Goal: Task Accomplishment & Management: Manage account settings

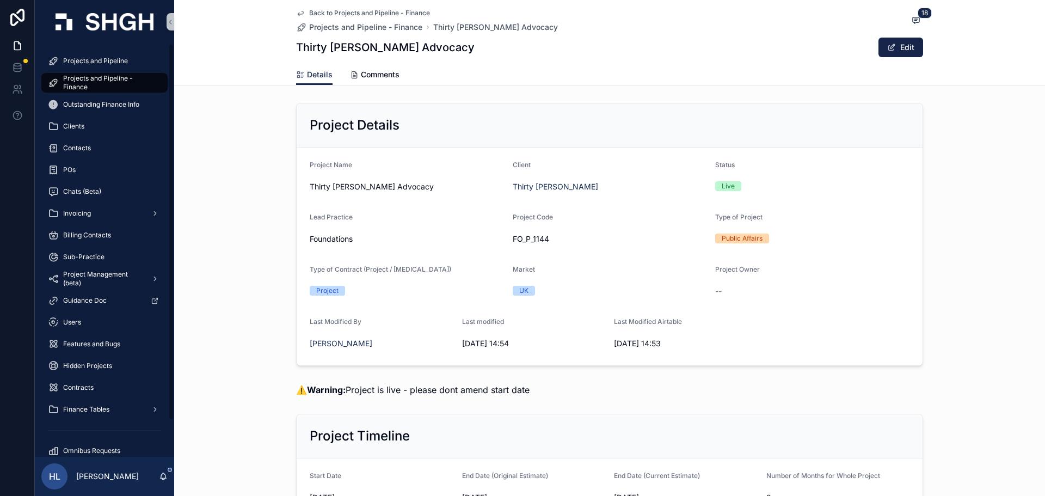
click at [104, 92] on link "Projects and Pipeline - Finance" at bounding box center [104, 83] width 126 height 20
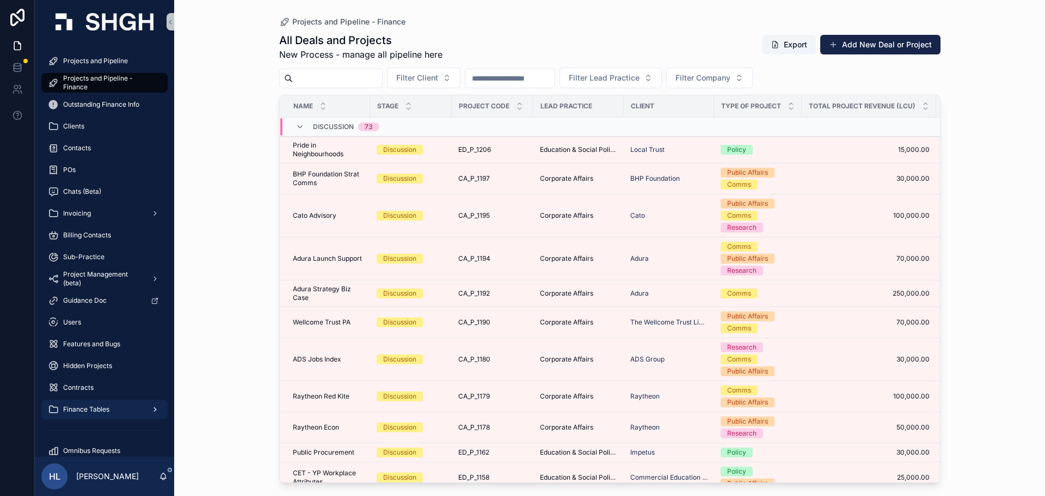
click at [98, 405] on span "Finance Tables" at bounding box center [86, 409] width 46 height 9
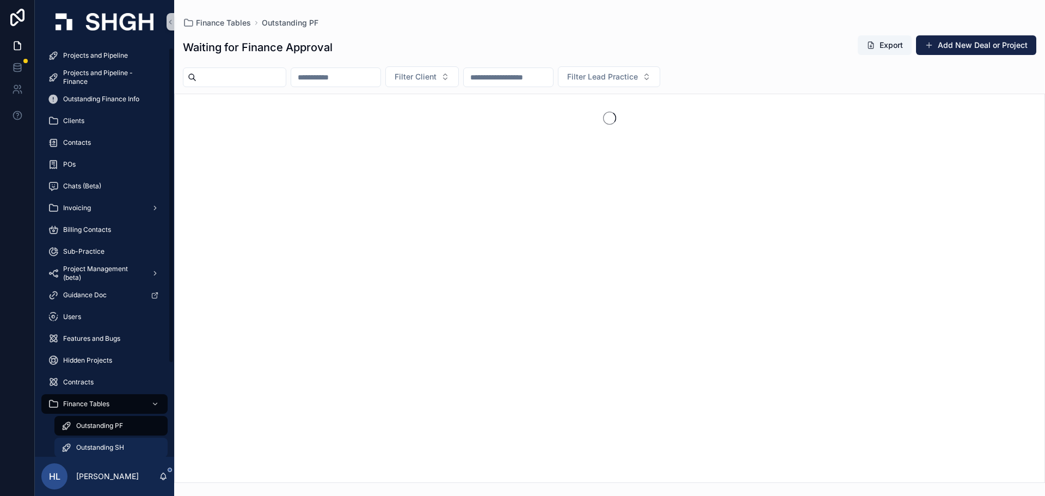
scroll to position [12, 0]
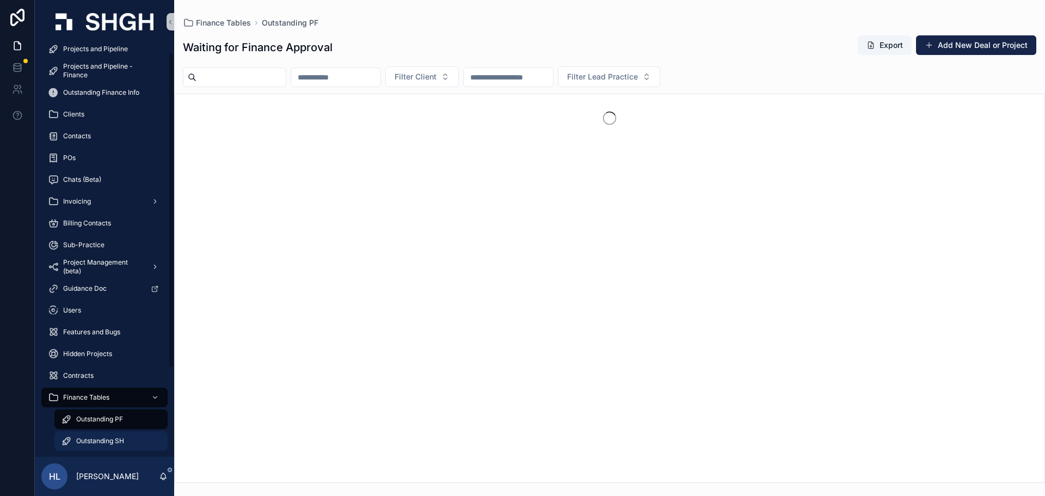
click at [111, 439] on span "Outstanding SH" at bounding box center [100, 440] width 48 height 9
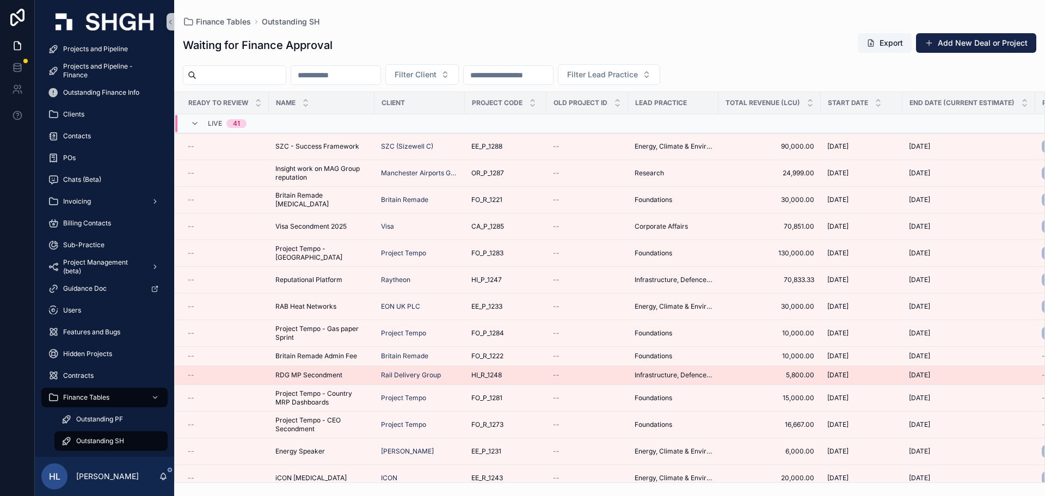
click at [355, 374] on div "RDG MP Secondment RDG MP Secondment" at bounding box center [321, 375] width 93 height 9
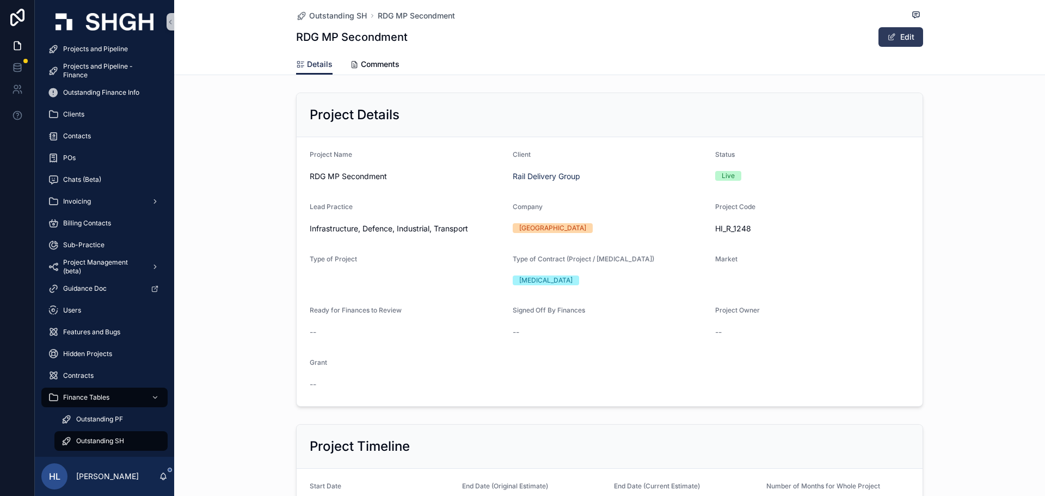
click at [906, 28] on button "Edit" at bounding box center [900, 37] width 45 height 20
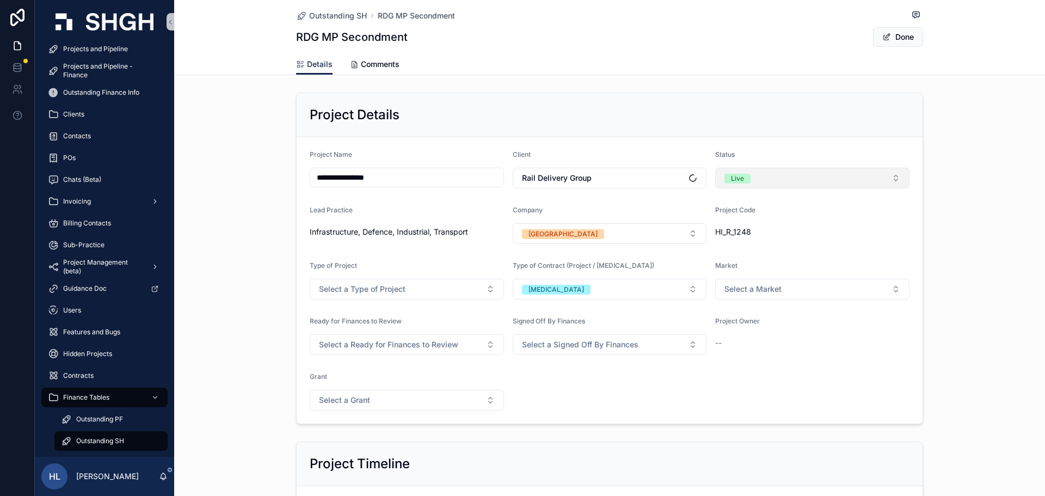
click at [800, 171] on button "Live" at bounding box center [812, 178] width 194 height 21
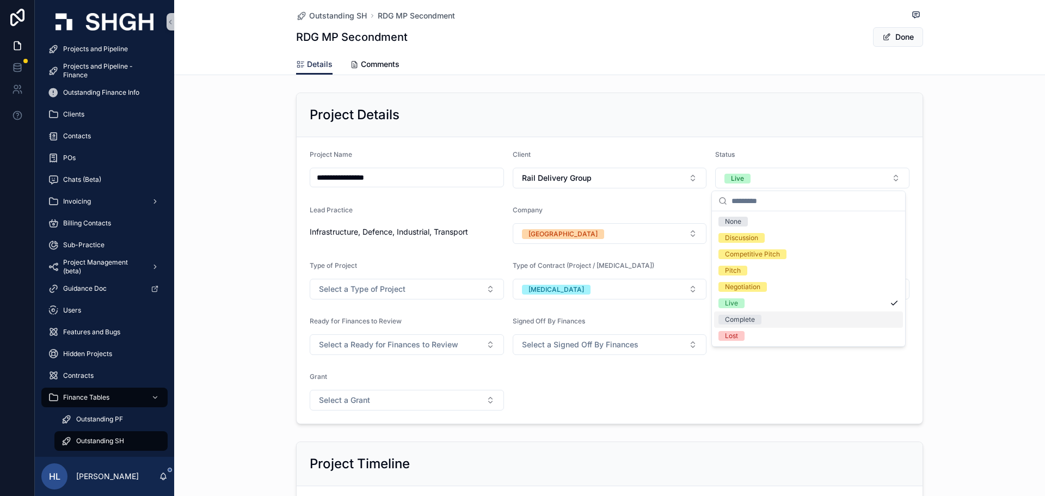
click at [758, 318] on span "Complete" at bounding box center [739, 320] width 43 height 10
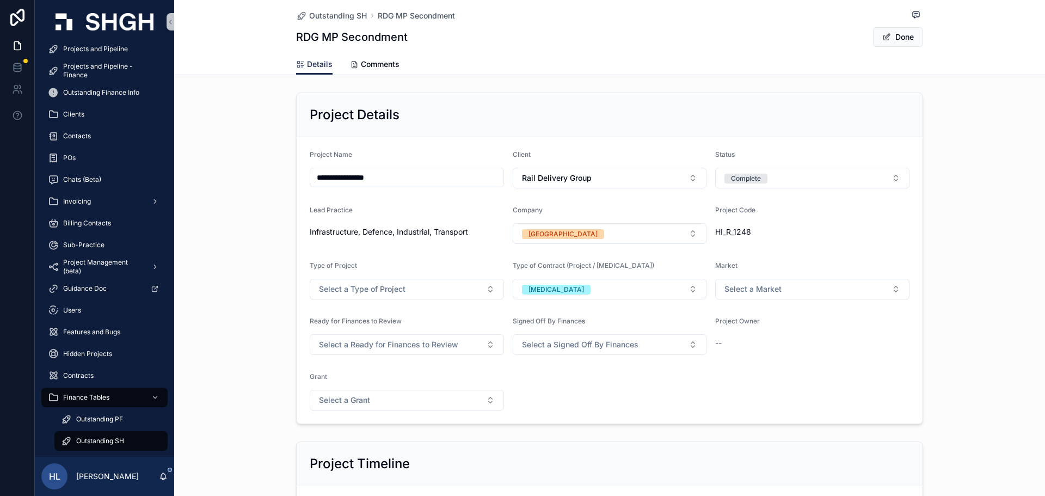
click at [897, 35] on button "Done" at bounding box center [898, 37] width 50 height 20
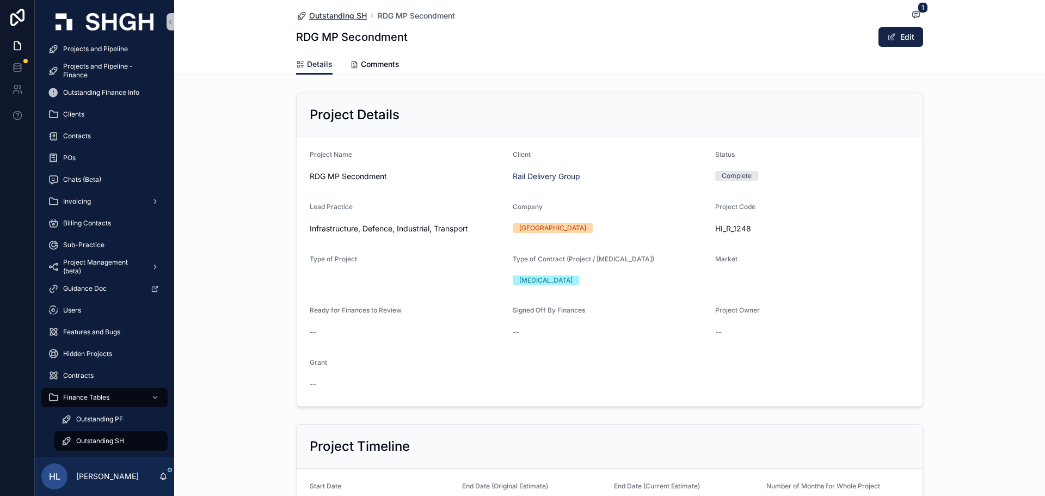
click at [350, 17] on span "Outstanding SH" at bounding box center [338, 15] width 58 height 11
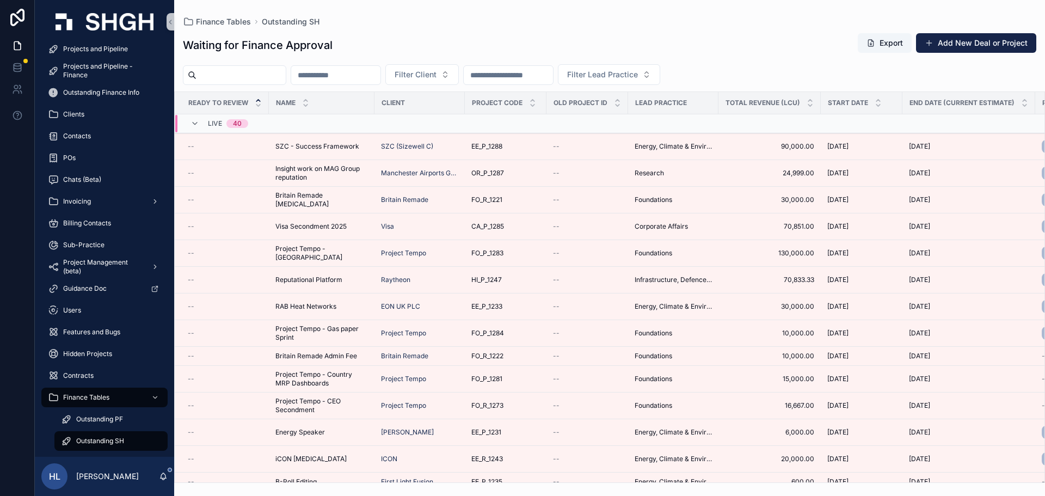
click at [201, 121] on div "Live 40" at bounding box center [219, 123] width 58 height 17
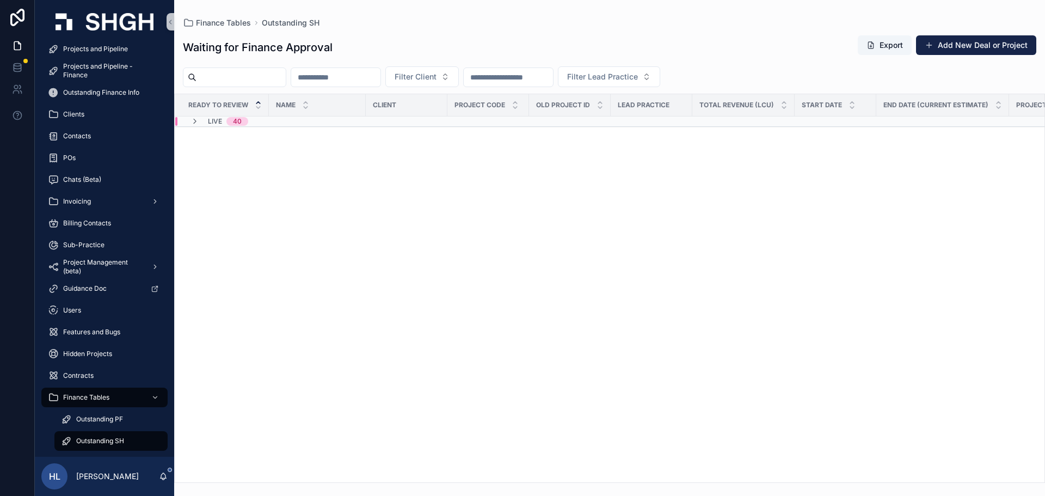
click at [201, 121] on div "Live 40" at bounding box center [219, 121] width 58 height 9
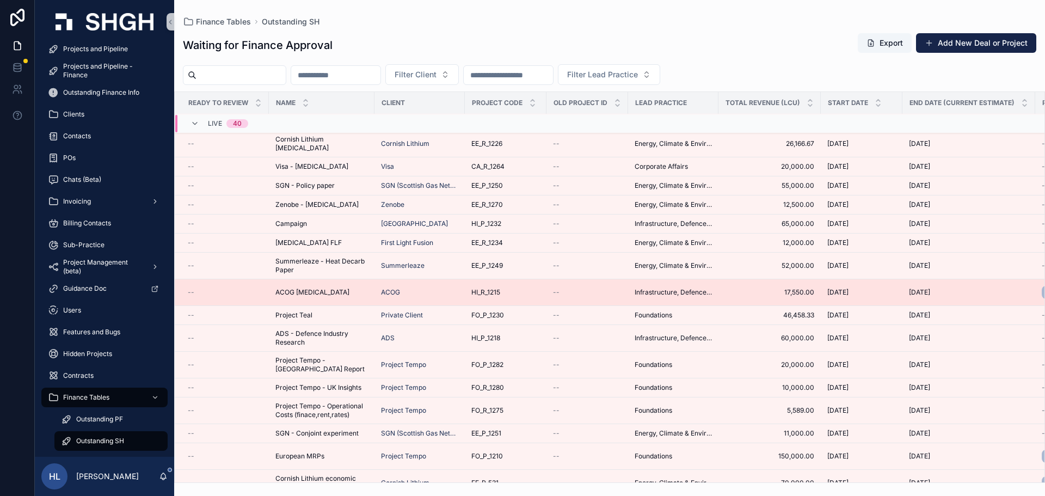
scroll to position [540, 0]
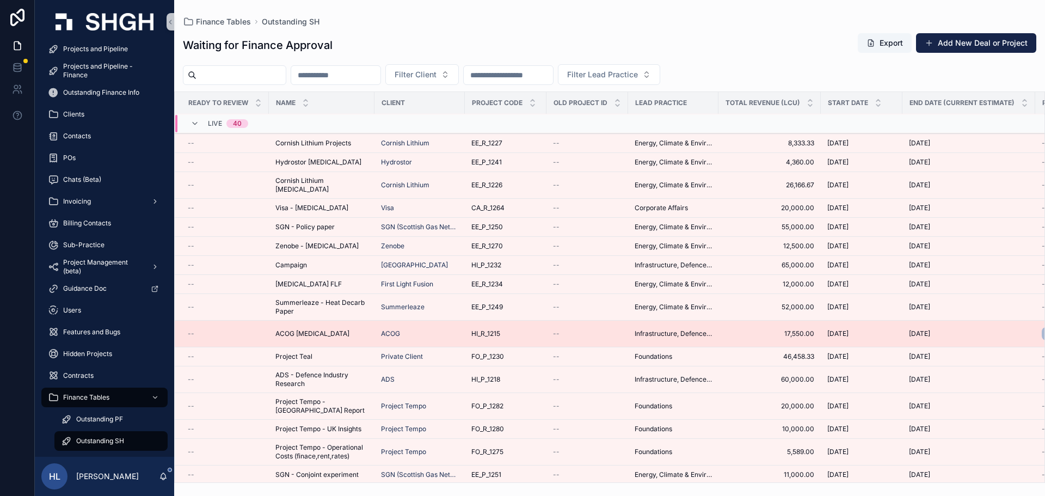
click at [327, 280] on div "[MEDICAL_DATA] FLF [MEDICAL_DATA] FLF" at bounding box center [321, 284] width 93 height 9
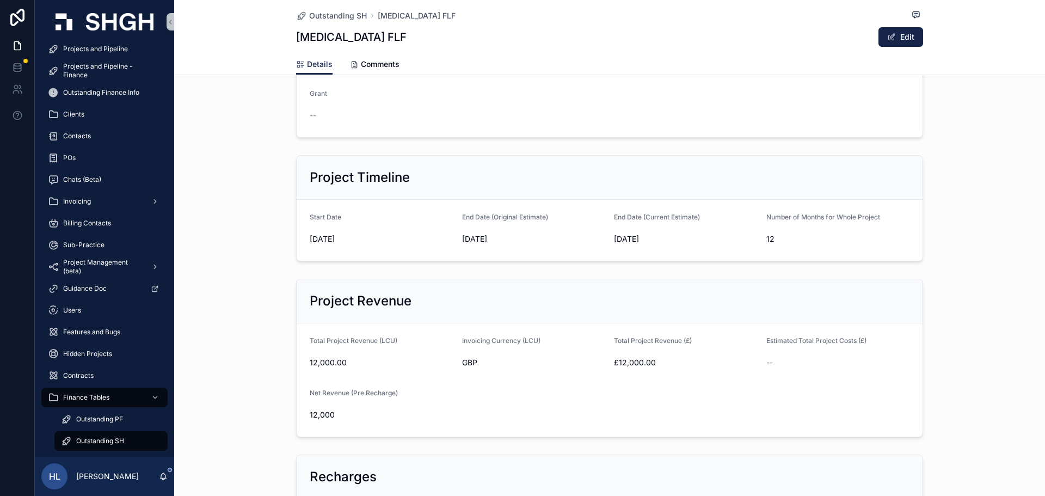
scroll to position [270, 0]
drag, startPoint x: 816, startPoint y: 370, endPoint x: 744, endPoint y: 412, distance: 83.4
click at [808, 374] on form "Total Project Revenue (LCU) 12,000.00 Invoicing Currency (LCU) GBP Total Projec…" at bounding box center [610, 378] width 626 height 113
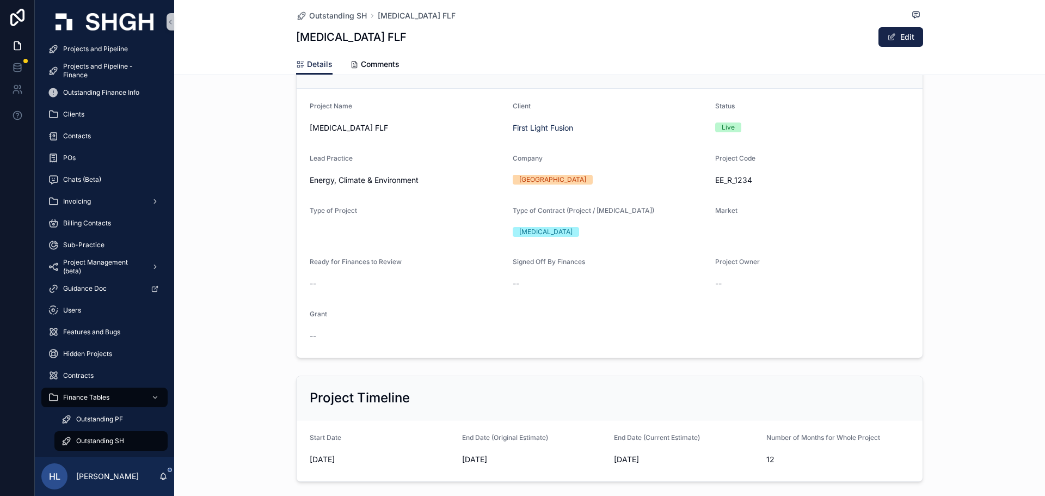
scroll to position [0, 0]
